Goal: Task Accomplishment & Management: Use online tool/utility

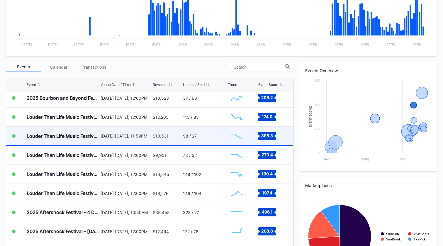
scroll to position [175, 0]
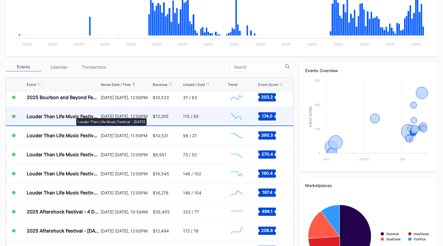
click at [73, 115] on div "Louder Than Life Music Festival - [DATE]" at bounding box center [63, 117] width 72 height 6
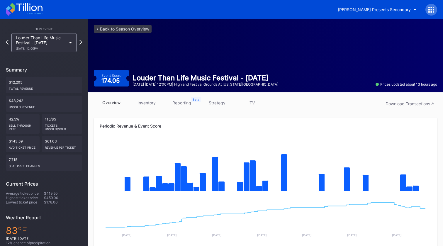
click at [183, 101] on link "reporting" at bounding box center [181, 102] width 35 height 9
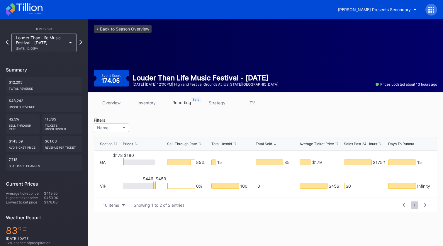
click at [114, 102] on link "overview" at bounding box center [111, 102] width 35 height 9
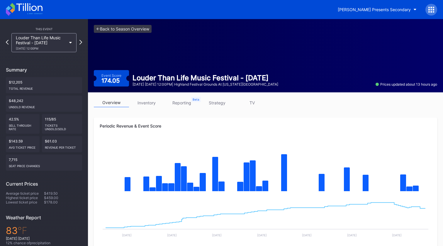
click at [114, 101] on link "overview" at bounding box center [111, 102] width 35 height 9
click at [71, 43] on icon at bounding box center [70, 43] width 3 height 2
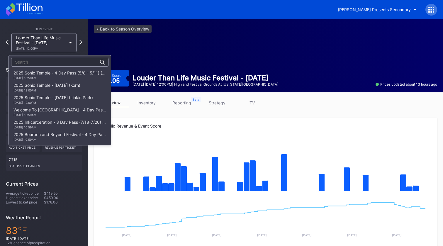
scroll to position [123, 0]
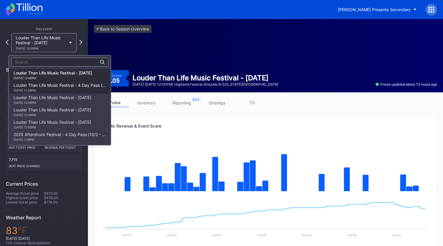
click at [63, 88] on div "Louder Than Life Music Festival - 4 Day Pass (9/18 - 9/21) [DATE] 11:59PM" at bounding box center [59, 87] width 93 height 9
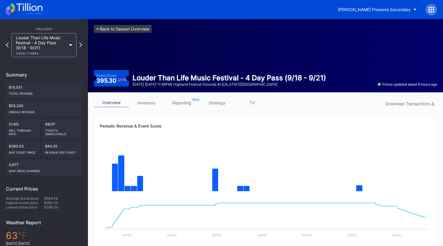
click at [112, 31] on link "<- Back to Season Overview" at bounding box center [123, 29] width 58 height 8
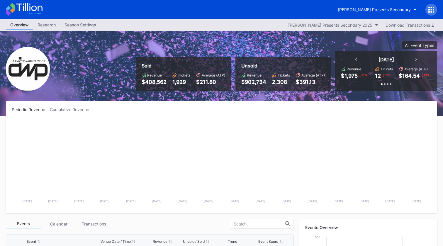
scroll to position [95, 0]
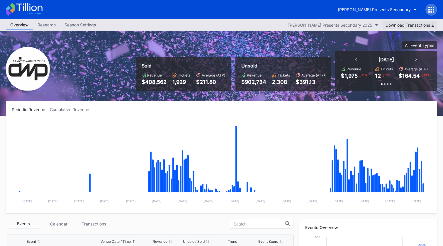
click at [409, 23] on div "Download Transactions" at bounding box center [410, 25] width 49 height 5
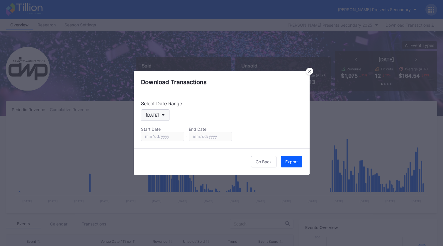
click at [162, 118] on button "[DATE]" at bounding box center [155, 114] width 28 height 11
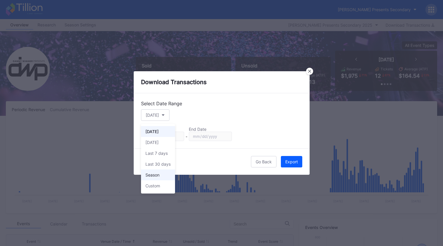
click at [157, 178] on div "Season" at bounding box center [158, 175] width 34 height 11
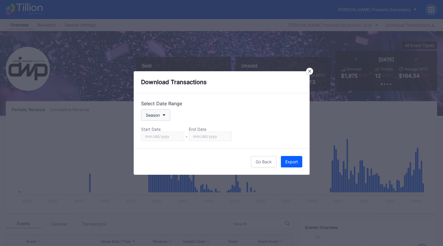
click at [165, 117] on button "Season" at bounding box center [155, 114] width 29 height 11
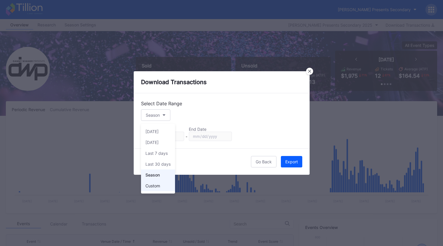
click at [160, 187] on div "Custom" at bounding box center [153, 185] width 15 height 5
type input "[DATE]"
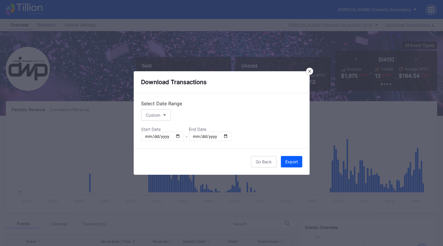
click at [151, 138] on input "[DATE]" at bounding box center [162, 136] width 43 height 9
type input "[DATE]"
click at [165, 146] on div "Select Date Range Custom Start Date End Date [DATE] - [DATE]" at bounding box center [222, 120] width 176 height 55
click at [288, 161] on div "Export" at bounding box center [291, 161] width 13 height 5
